Goal: Task Accomplishment & Management: Manage account settings

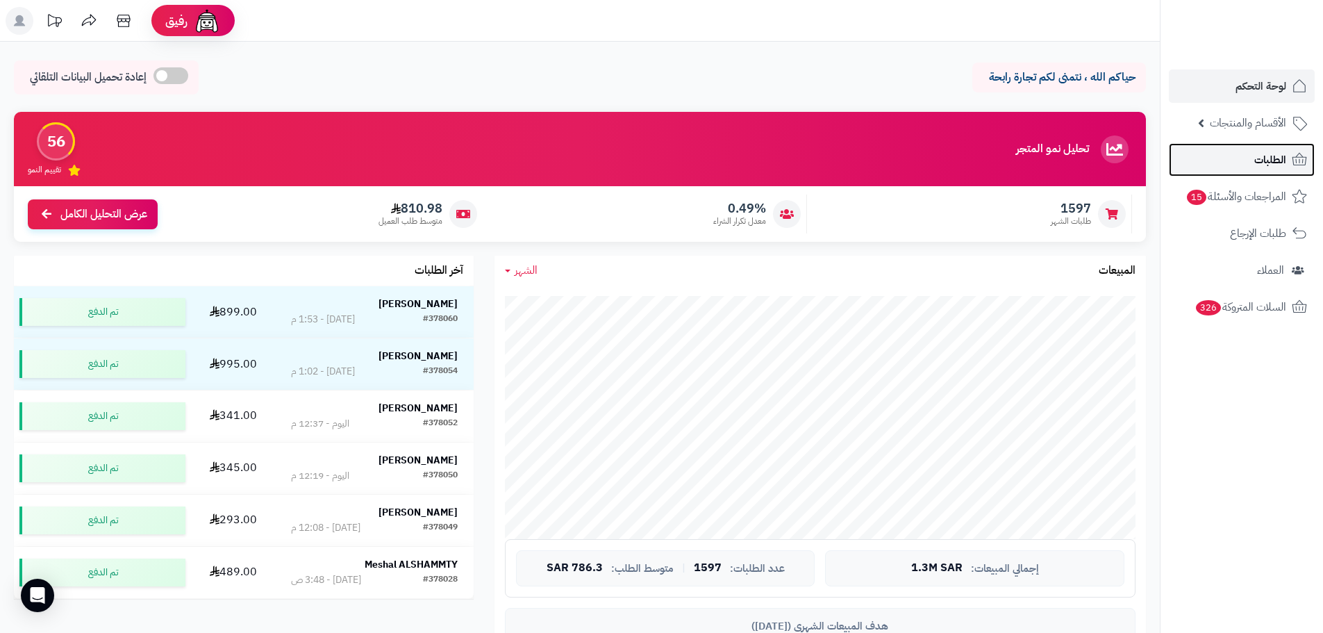
click at [1242, 167] on link "الطلبات" at bounding box center [1242, 159] width 146 height 33
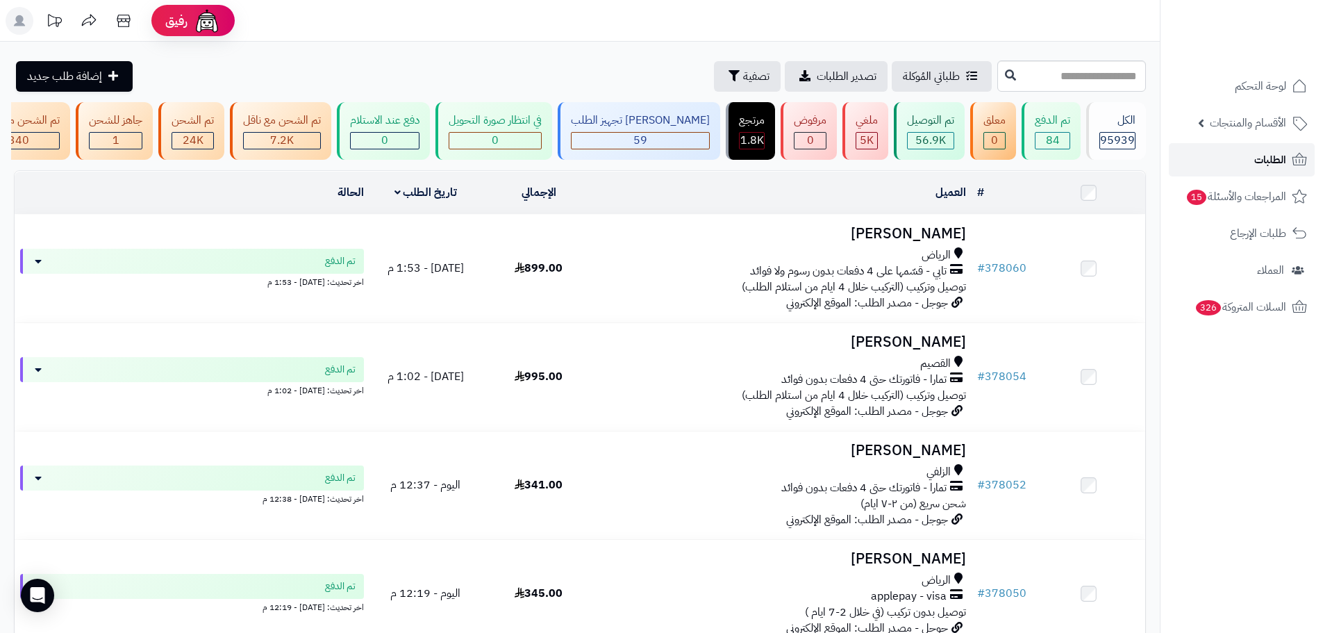
click at [1253, 173] on link "الطلبات" at bounding box center [1242, 159] width 146 height 33
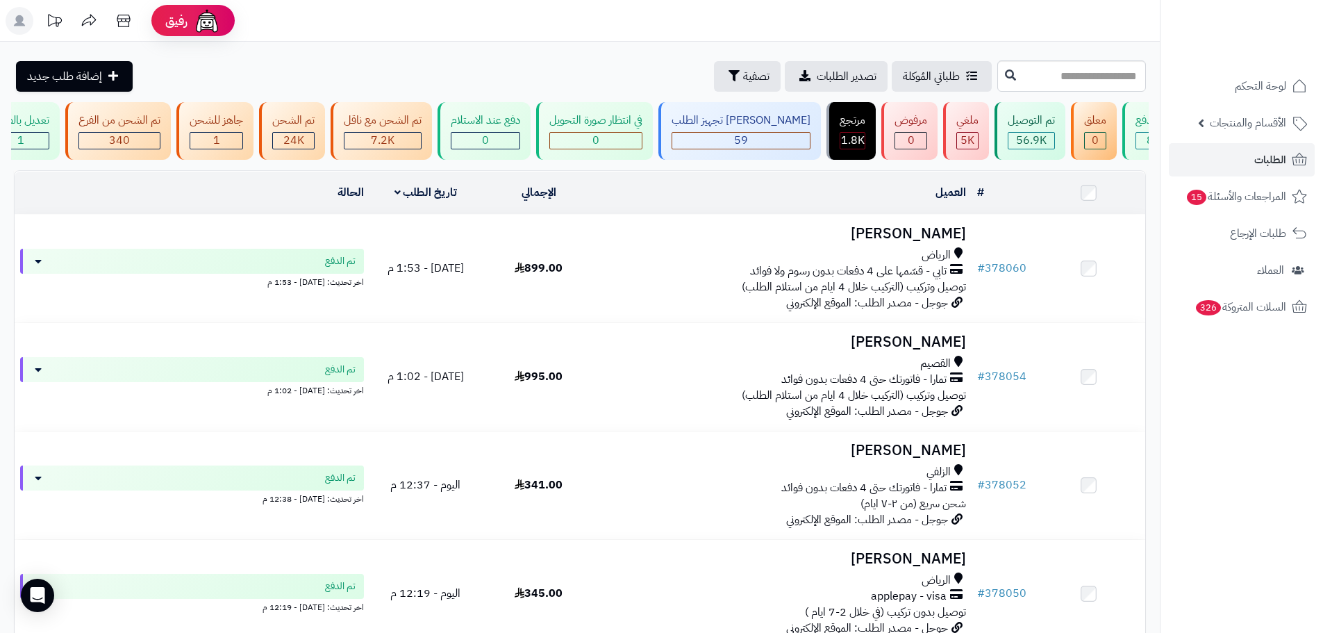
scroll to position [0, -122]
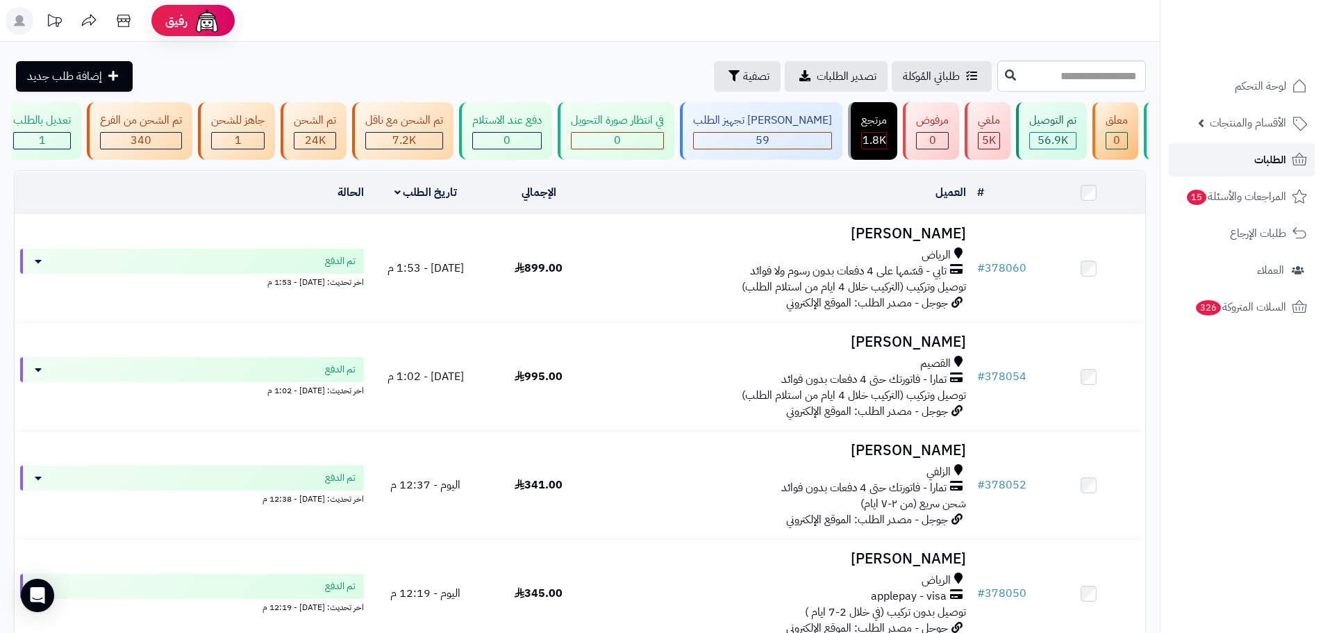
click at [1234, 156] on link "الطلبات" at bounding box center [1242, 159] width 146 height 33
